Goal: Check status: Check status

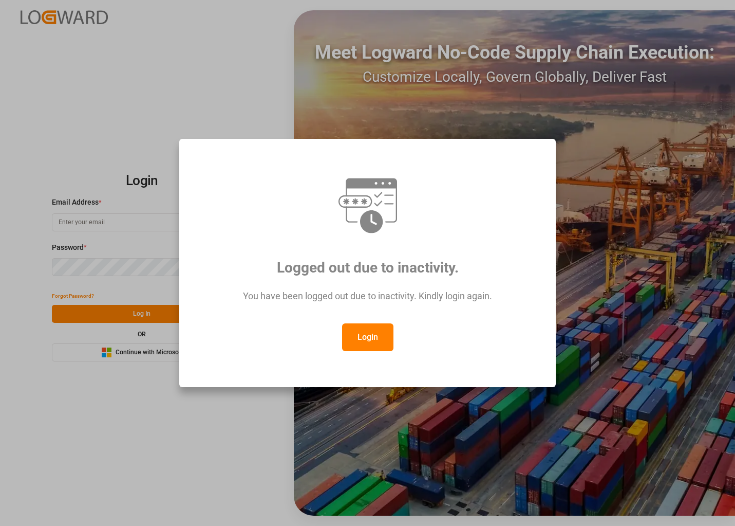
click at [228, 383] on div "Logged out due to inactivity. You have been logged out due to inactivity. Kindl…" at bounding box center [367, 263] width 377 height 249
click at [353, 340] on button "Login" at bounding box center [367, 337] width 51 height 28
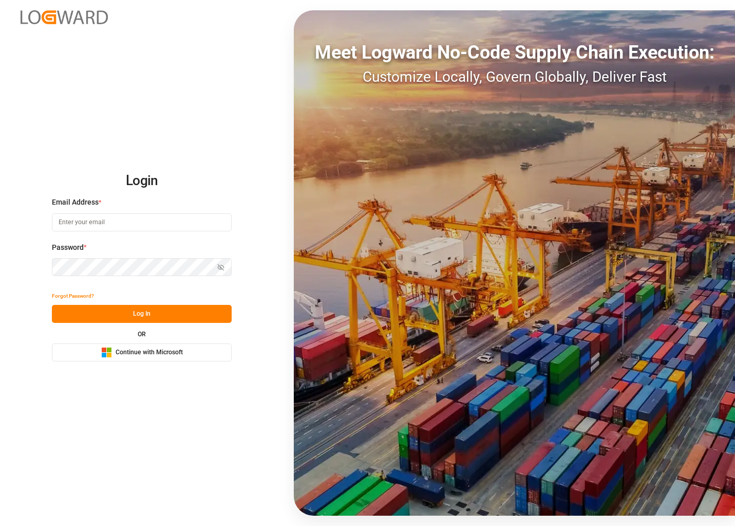
click at [137, 349] on span "Continue with Microsoft" at bounding box center [149, 352] width 67 height 9
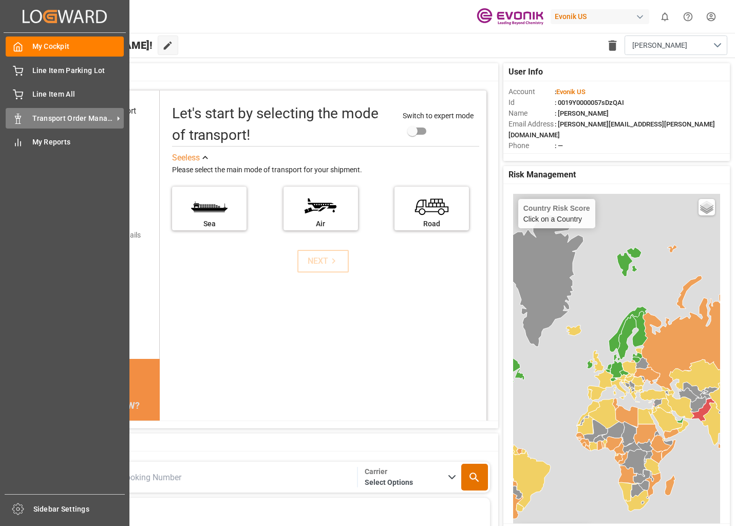
click at [77, 121] on span "Transport Order Management" at bounding box center [72, 118] width 81 height 11
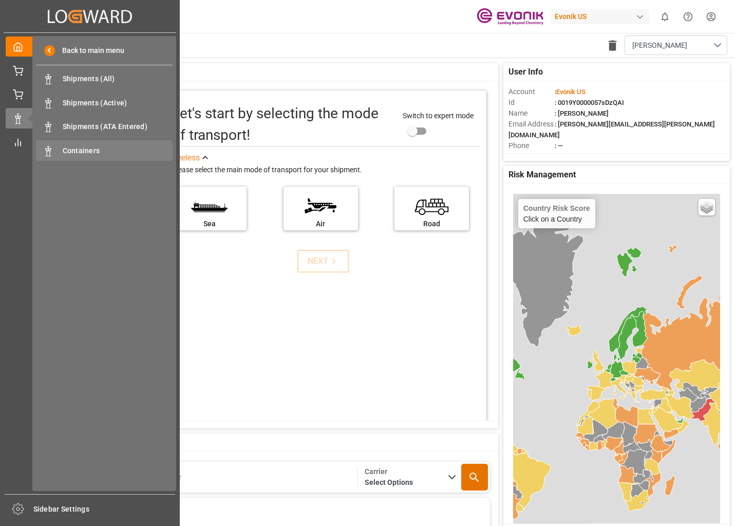
click at [98, 145] on span "Containers" at bounding box center [118, 150] width 110 height 11
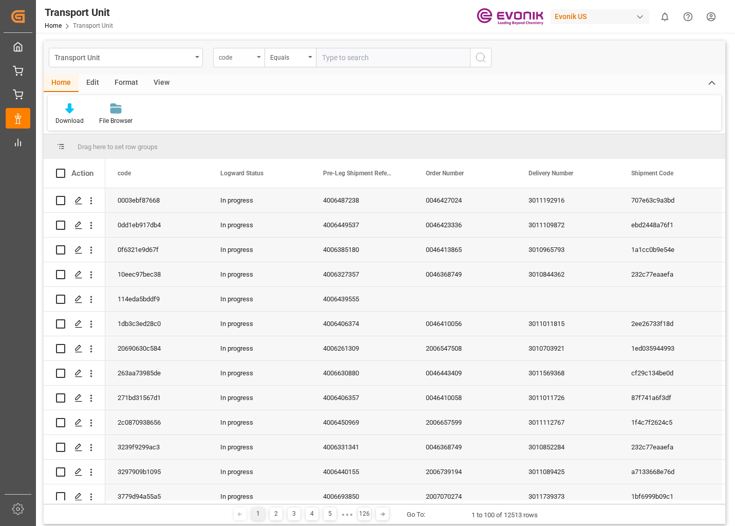
click at [257, 59] on div "code" at bounding box center [238, 58] width 51 height 20
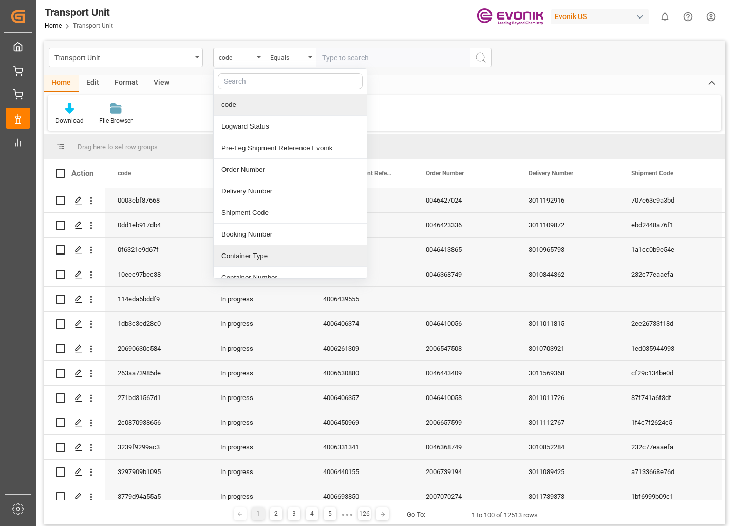
click at [252, 250] on div "Container Type" at bounding box center [290, 256] width 153 height 22
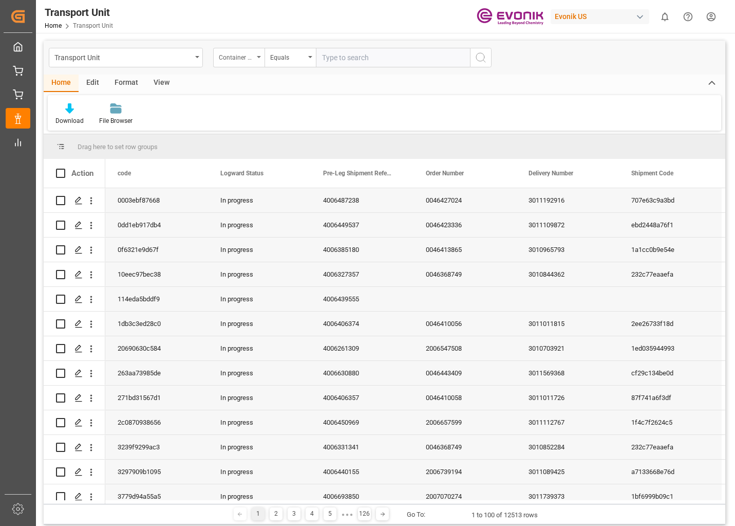
click at [256, 57] on div "Container Type" at bounding box center [238, 58] width 51 height 20
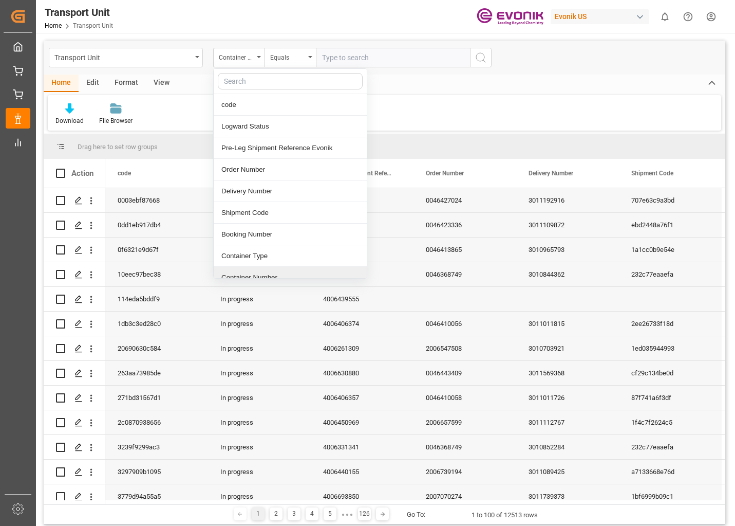
click at [253, 276] on div "Container Number" at bounding box center [290, 278] width 153 height 22
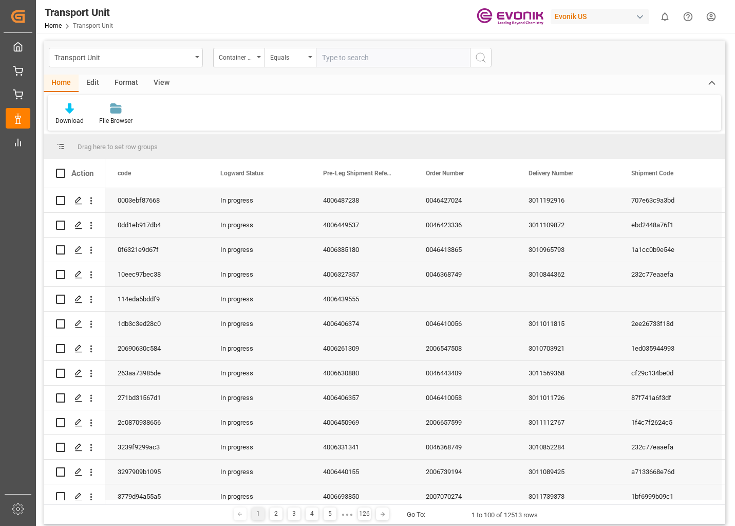
click at [345, 52] on input "text" at bounding box center [393, 58] width 154 height 20
type input "ZIMU3049153"
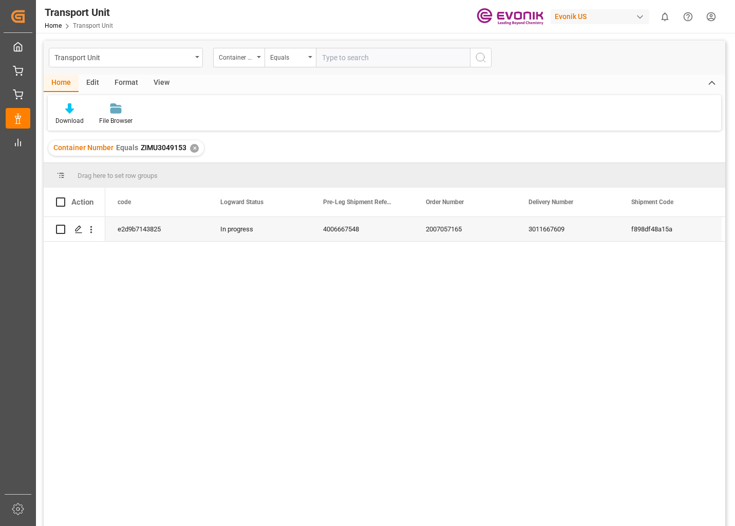
drag, startPoint x: 162, startPoint y: 23, endPoint x: 172, endPoint y: 8, distance: 17.8
click at [163, 23] on div "Transport Unit Home Transport Unit Evonik US 0 Notifications Only show unread A…" at bounding box center [382, 16] width 707 height 33
